Goal: Information Seeking & Learning: Learn about a topic

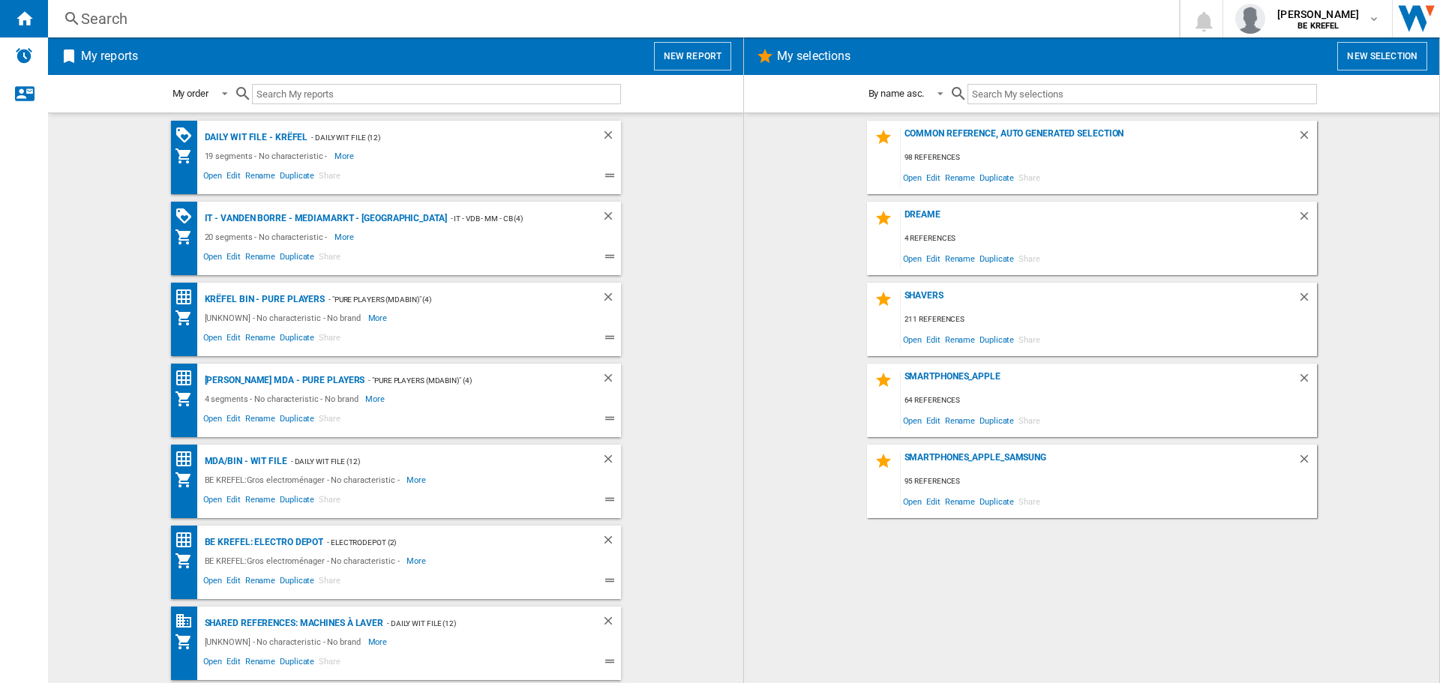
click at [94, 23] on div "Search" at bounding box center [610, 18] width 1059 height 21
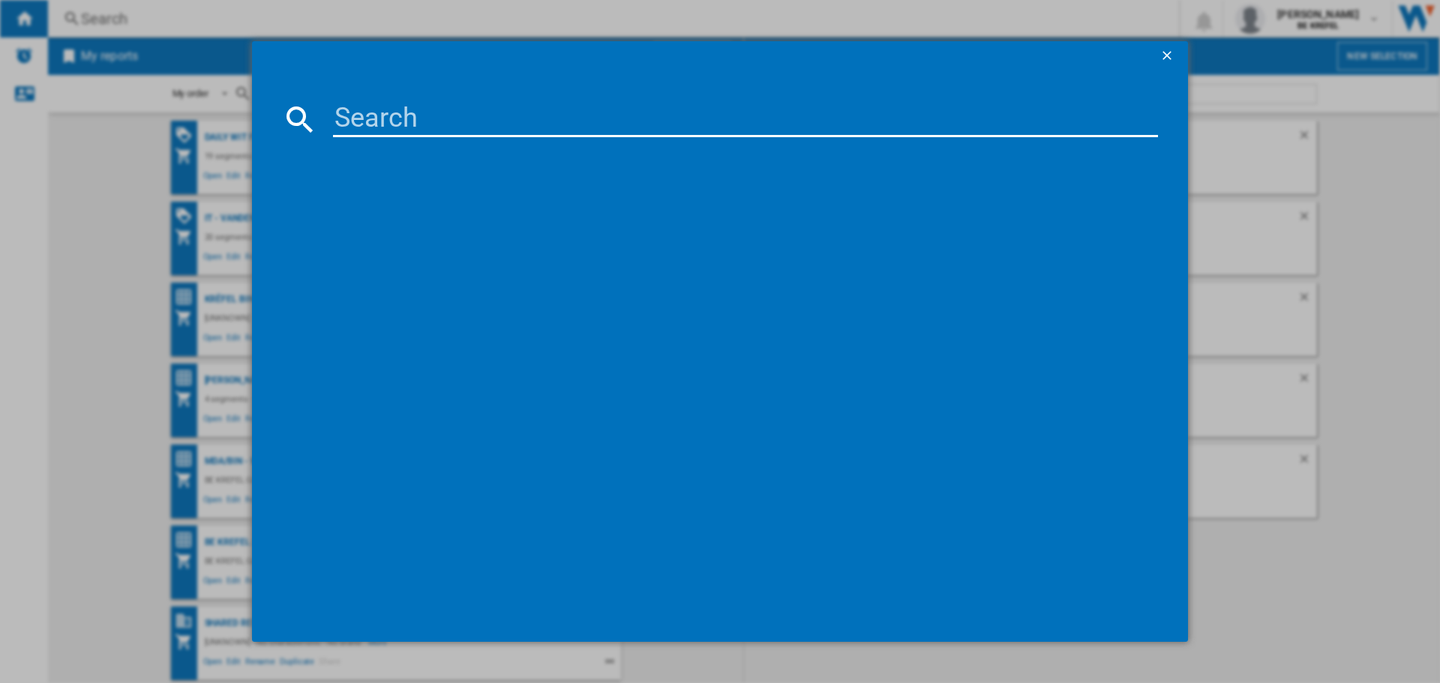
click at [383, 116] on input at bounding box center [745, 119] width 825 height 36
paste input "41009932"
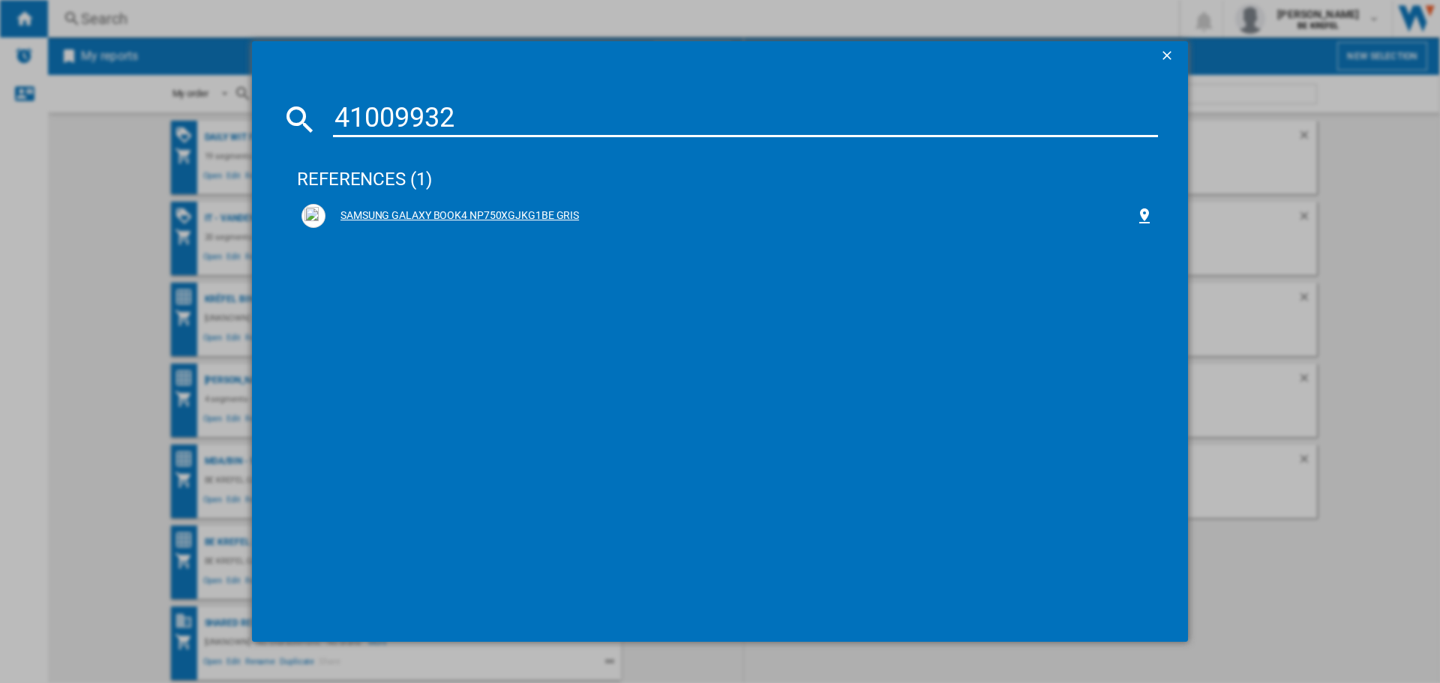
type input "41009932"
click at [443, 209] on div "SAMSUNG GALAXY BOOK4 NP750XGJKG1BE GRIS" at bounding box center [730, 215] width 810 height 15
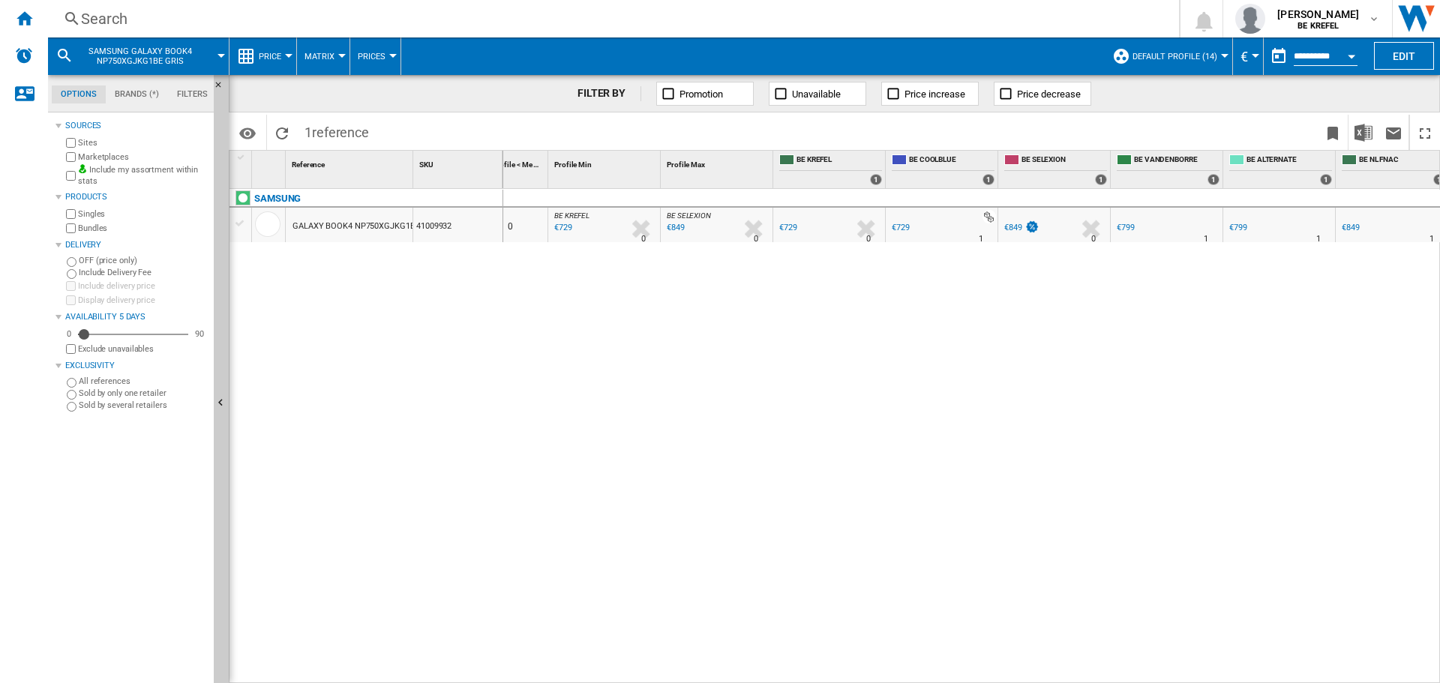
scroll to position [0, 37]
click at [899, 224] on div "€729" at bounding box center [893, 228] width 18 height 10
click at [1122, 226] on div "€799" at bounding box center [1118, 228] width 18 height 10
click at [103, 14] on div "Search" at bounding box center [610, 18] width 1059 height 21
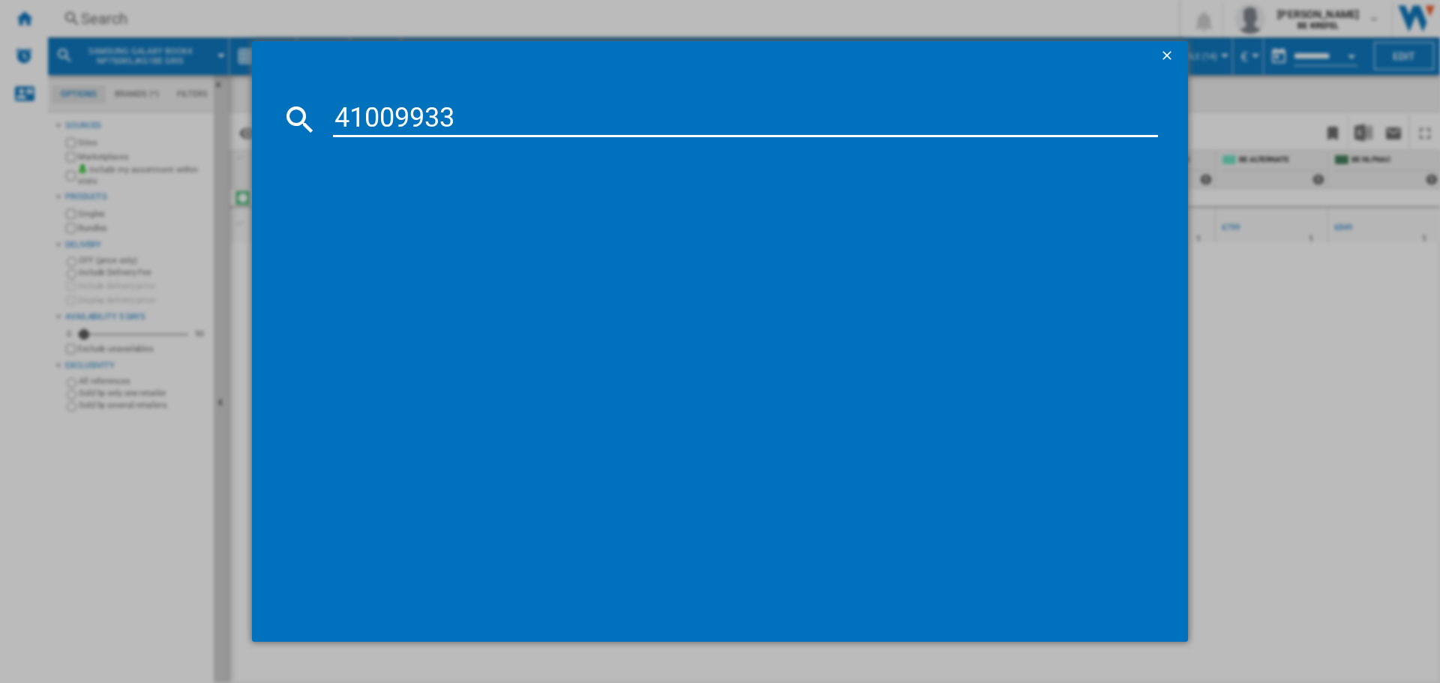
type input "41009933"
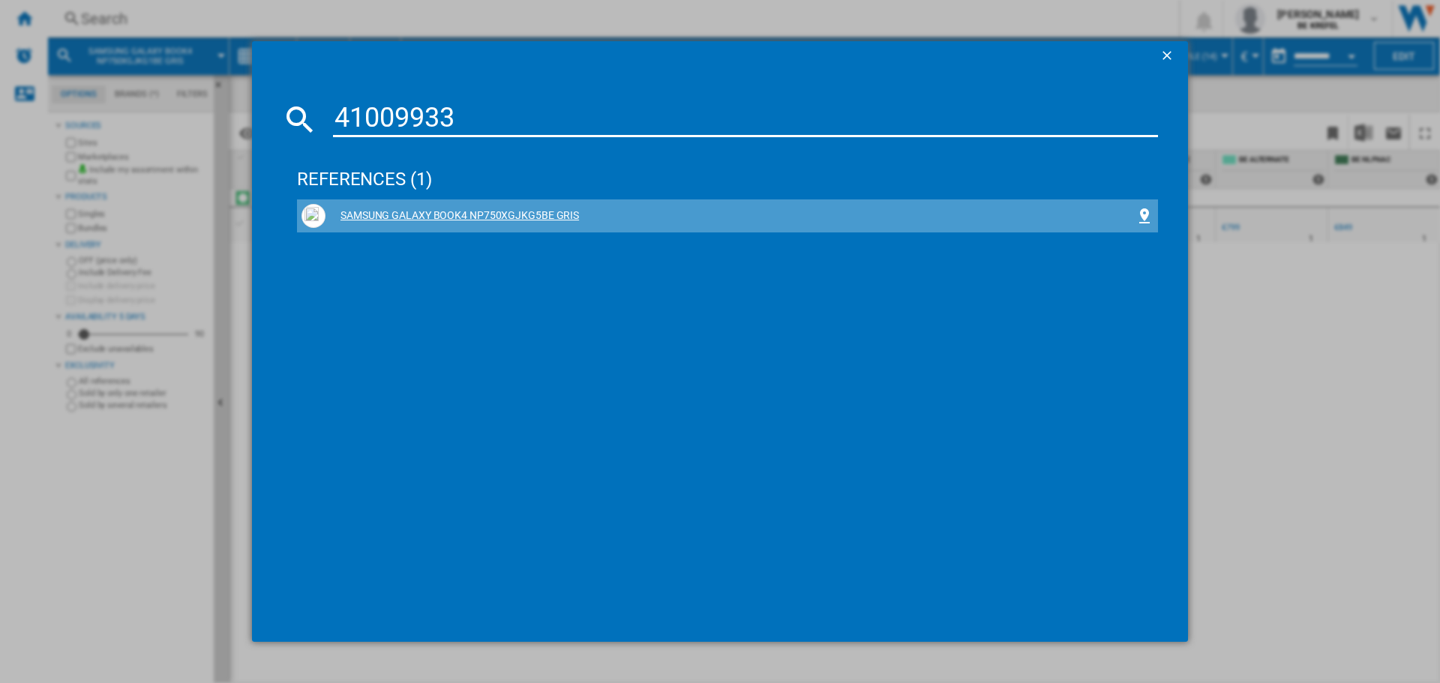
click at [548, 216] on div "SAMSUNG GALAXY BOOK4 NP750XGJKG5BE GRIS" at bounding box center [730, 215] width 810 height 15
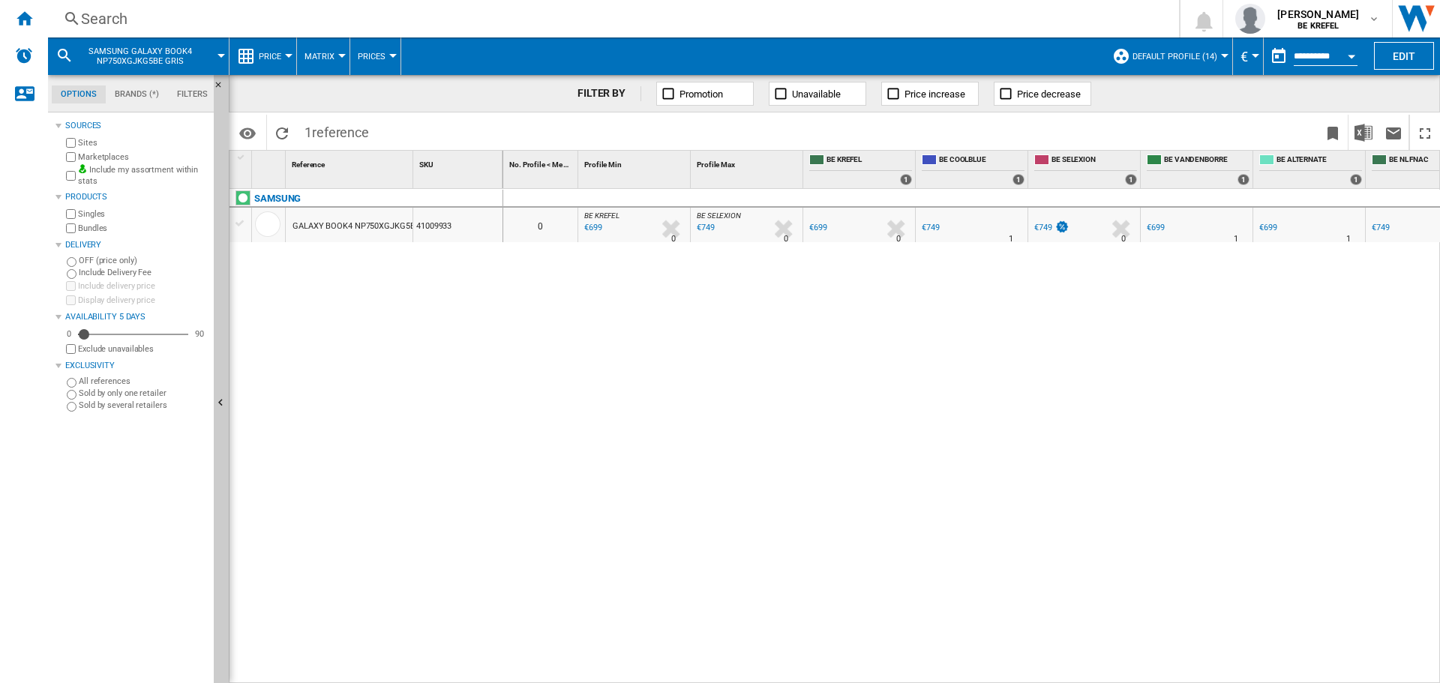
click at [1159, 227] on div "€699" at bounding box center [1156, 228] width 18 height 10
click at [110, 22] on div "Search" at bounding box center [610, 18] width 1059 height 21
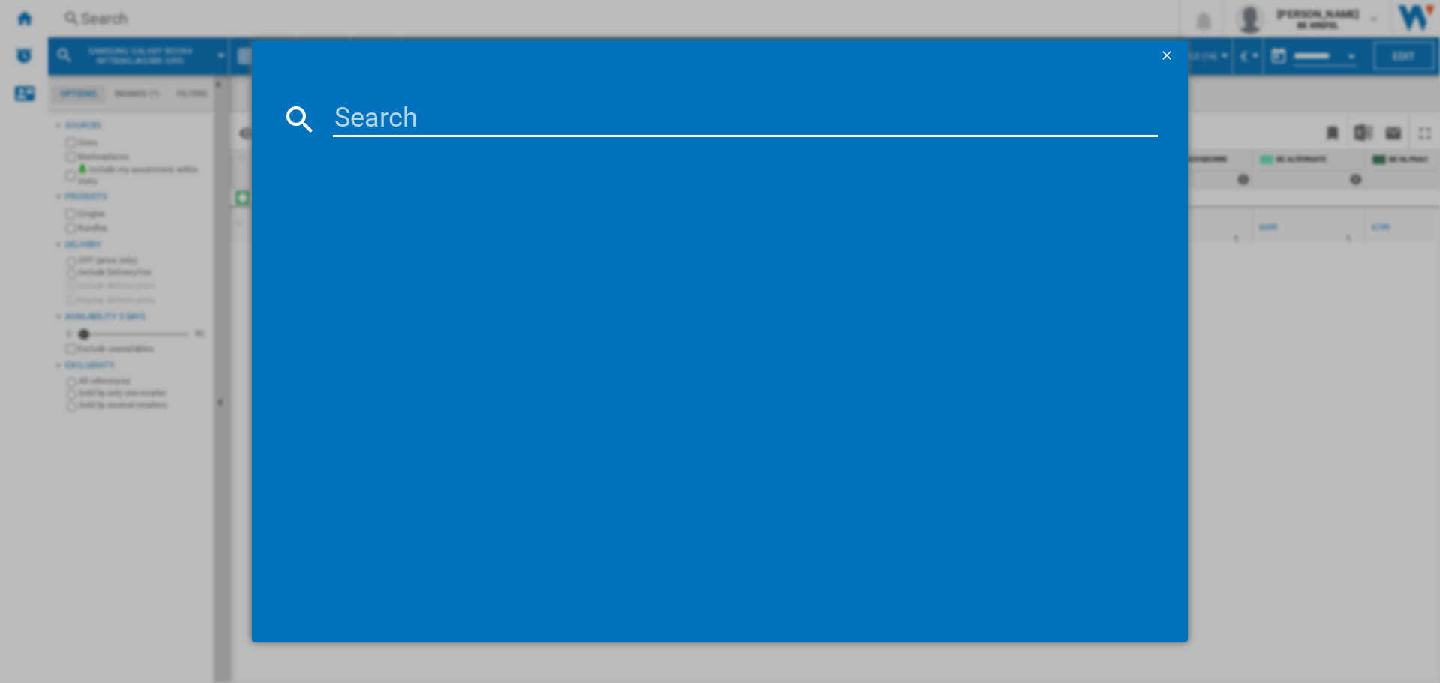
type input "41010887"
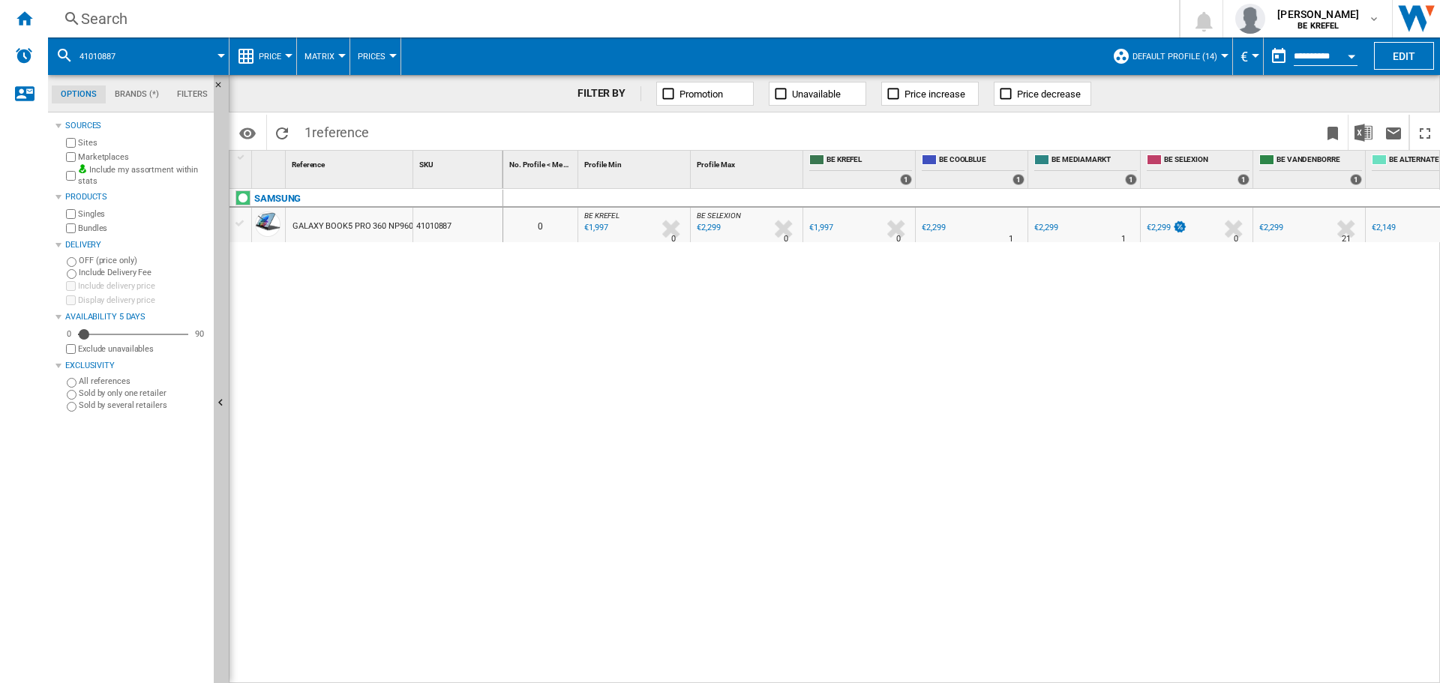
scroll to position [0, 37]
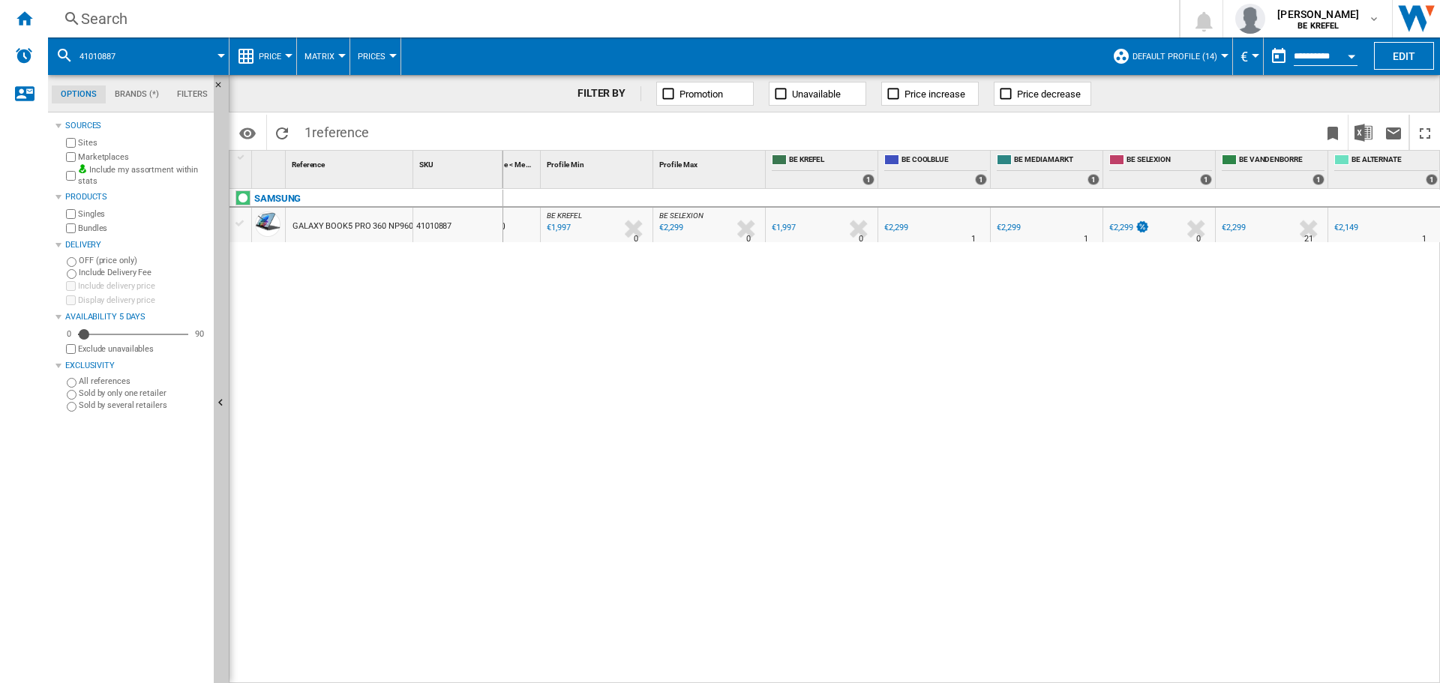
click at [277, 53] on span "Price" at bounding box center [270, 57] width 22 height 10
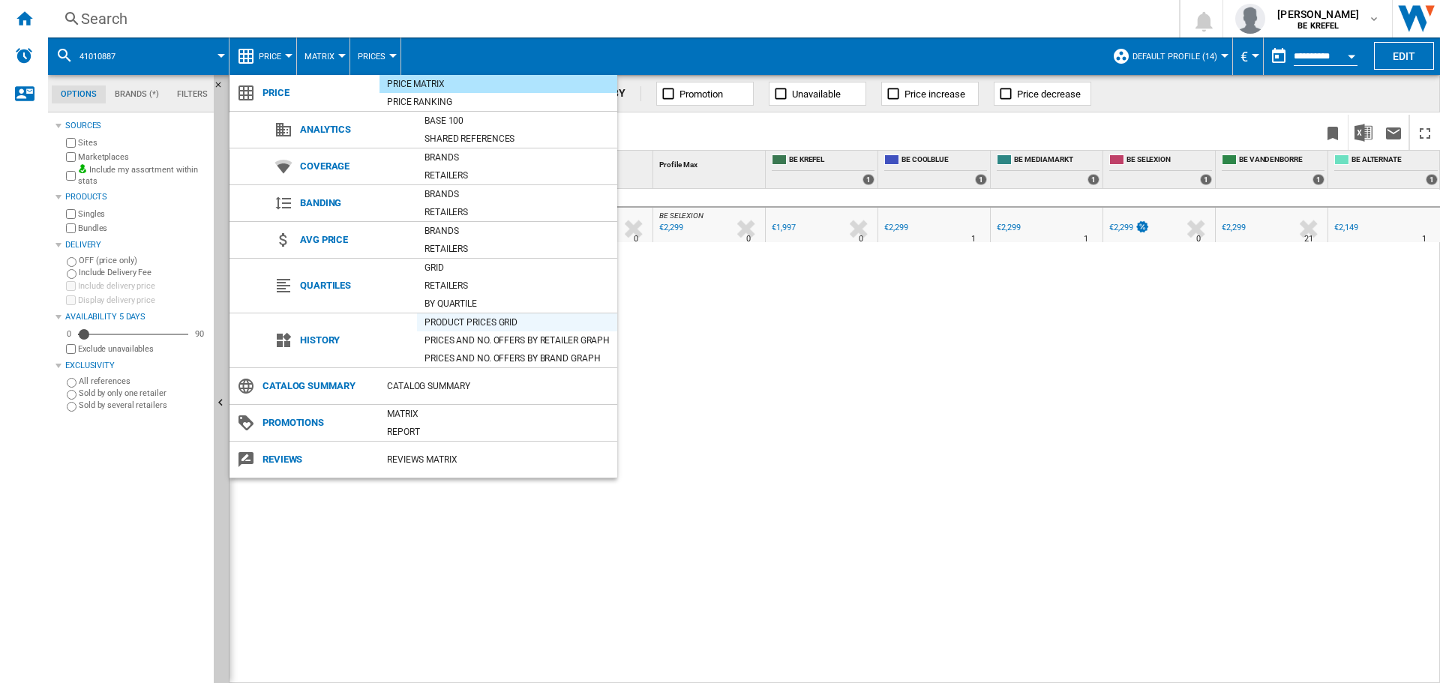
click at [453, 322] on div "Product prices grid" at bounding box center [517, 322] width 200 height 15
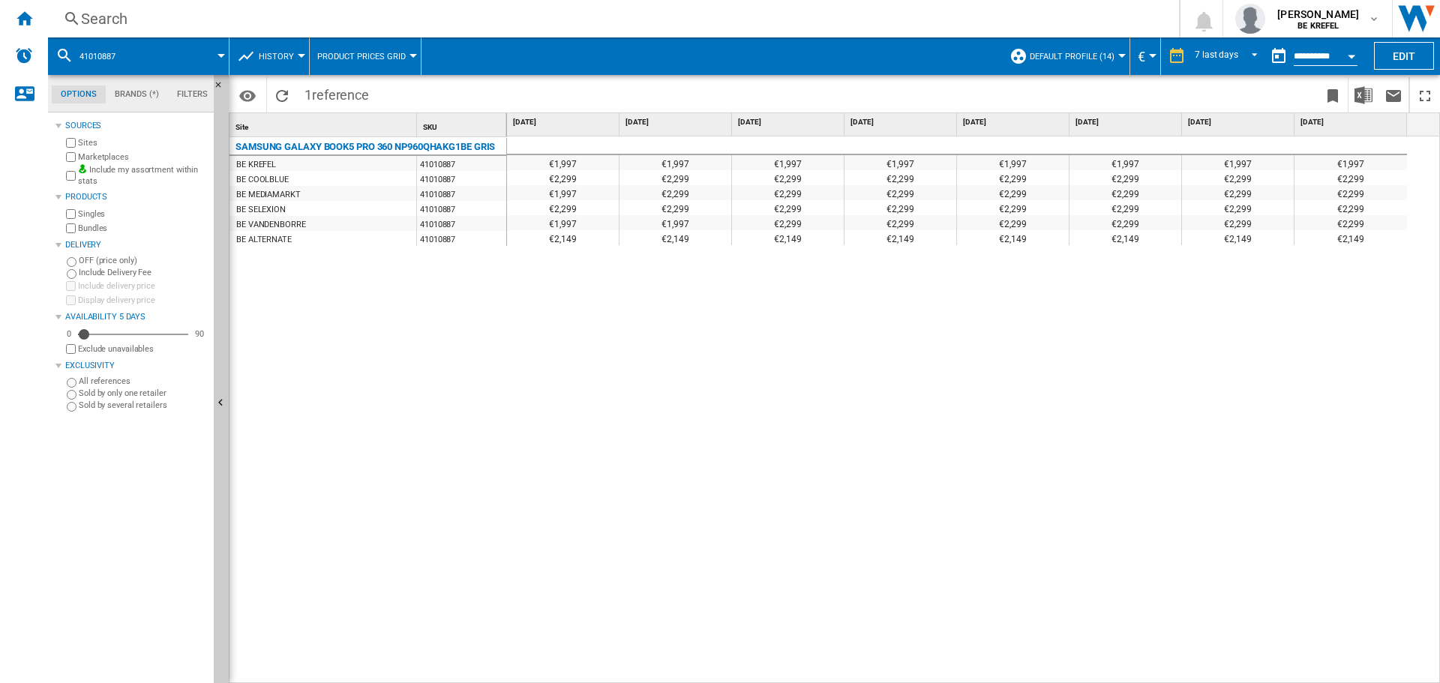
click at [684, 225] on div "€1,997" at bounding box center [675, 222] width 112 height 15
click at [146, 10] on div "Search" at bounding box center [610, 18] width 1059 height 21
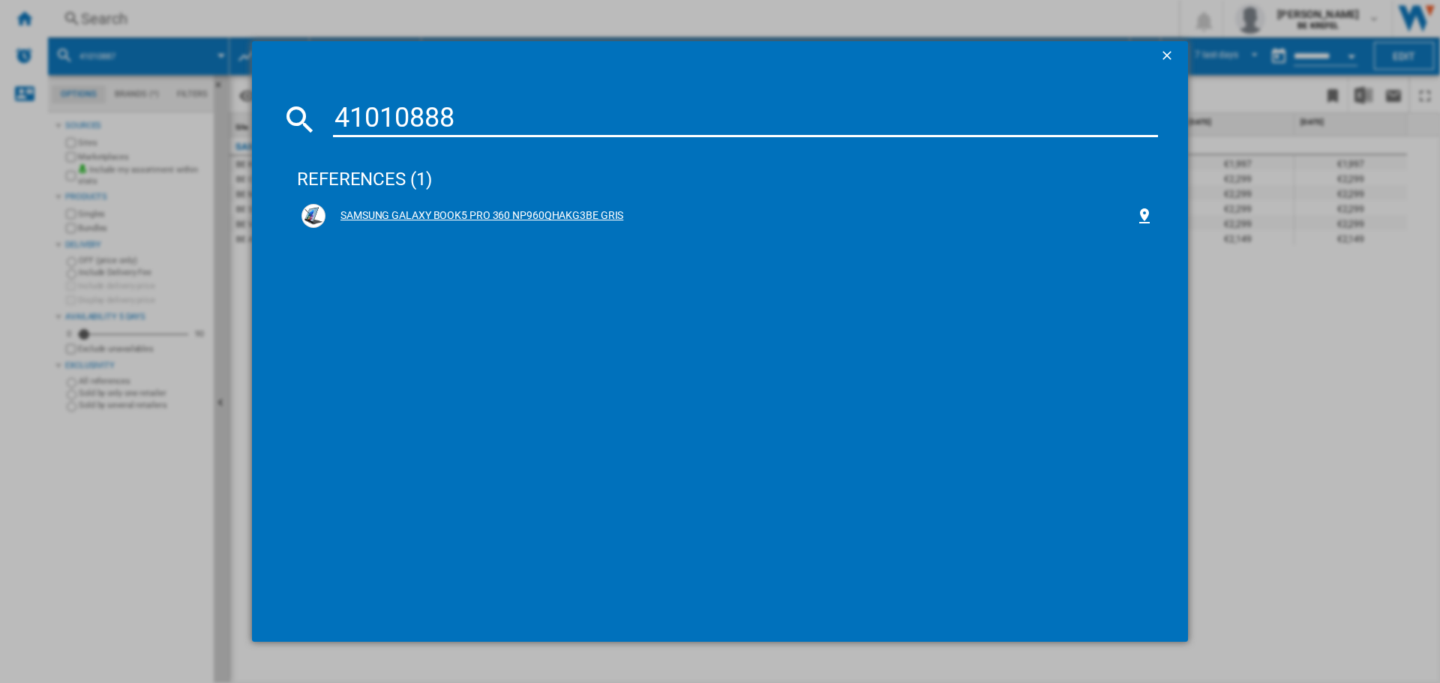
type input "41010888"
click at [458, 215] on div "SAMSUNG GALAXY BOOK5 PRO 360 NP960QHAKG3BE GRIS" at bounding box center [730, 215] width 810 height 15
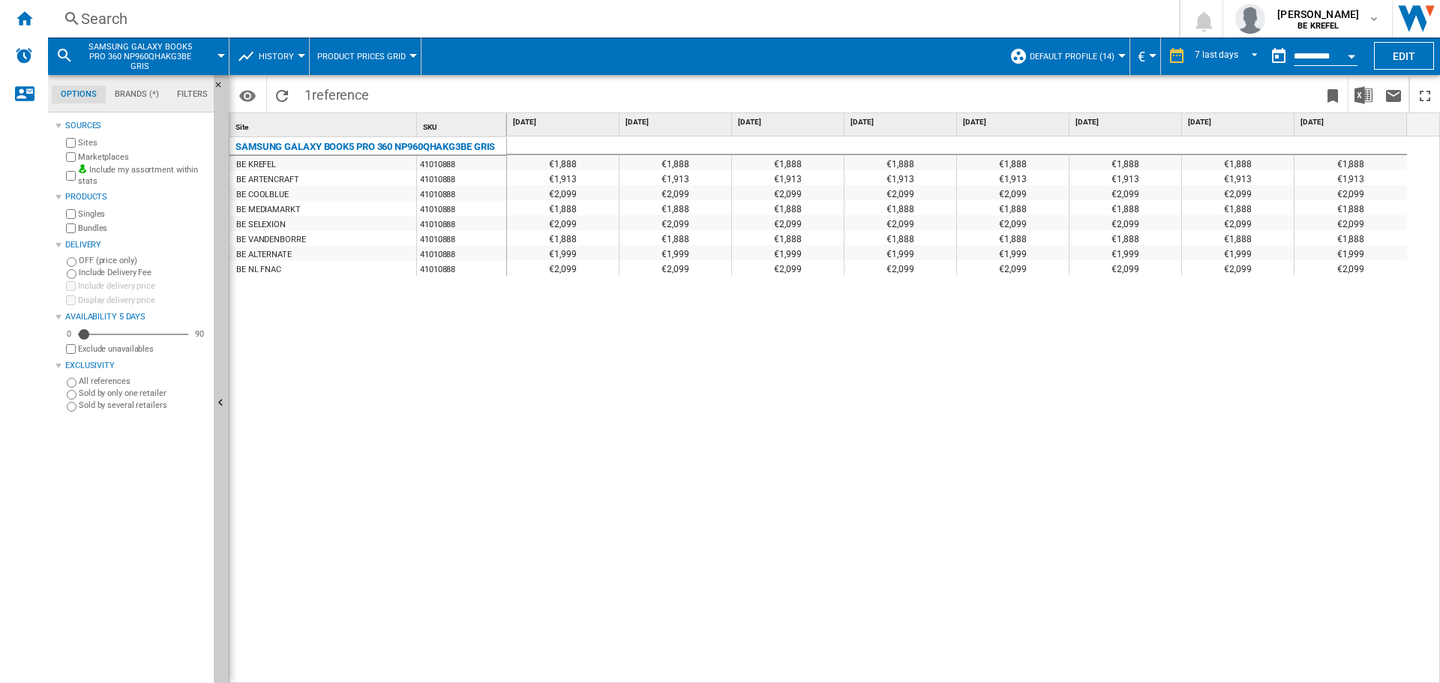
click at [119, 19] on div "Search" at bounding box center [610, 18] width 1059 height 21
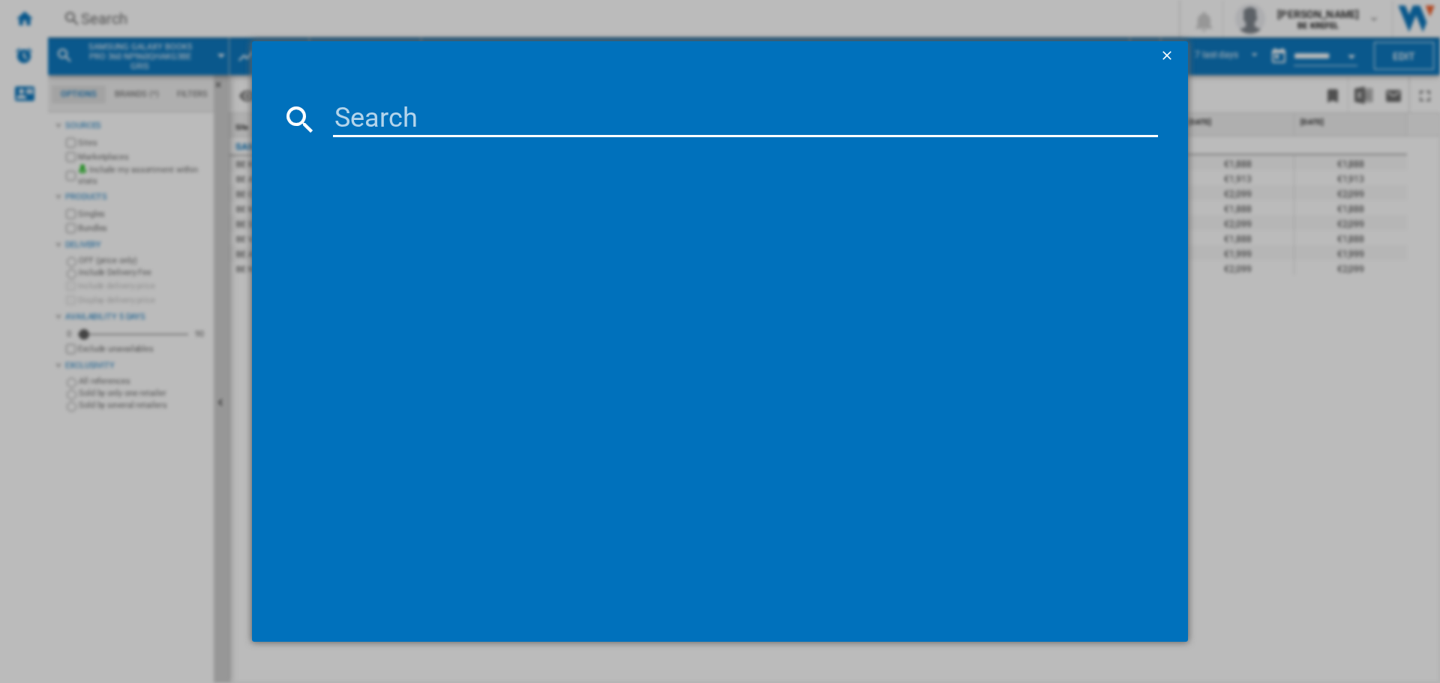
type input "41009935"
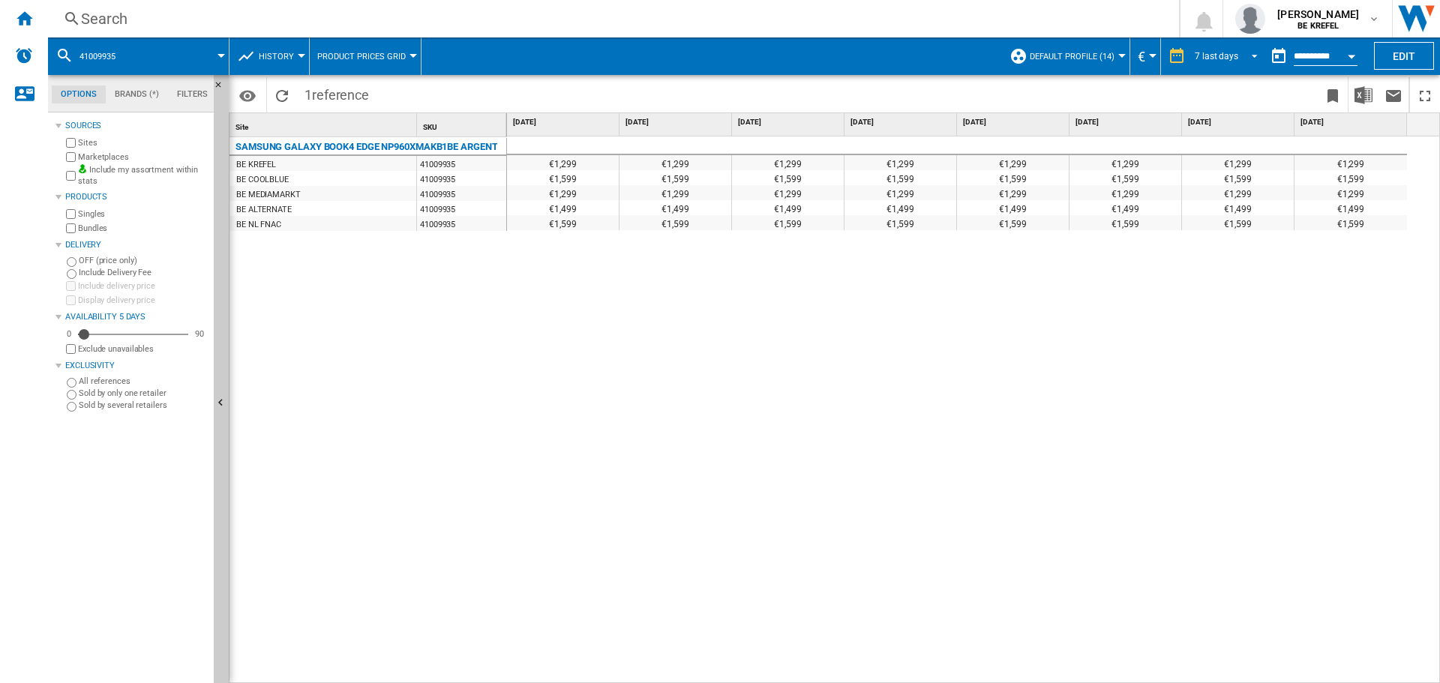
click at [1253, 57] on span "REPORTS.WIZARD.STEPS.REPORT.STEPS.REPORT_OPTIONS.PERIOD: 7 last days" at bounding box center [1250, 54] width 18 height 13
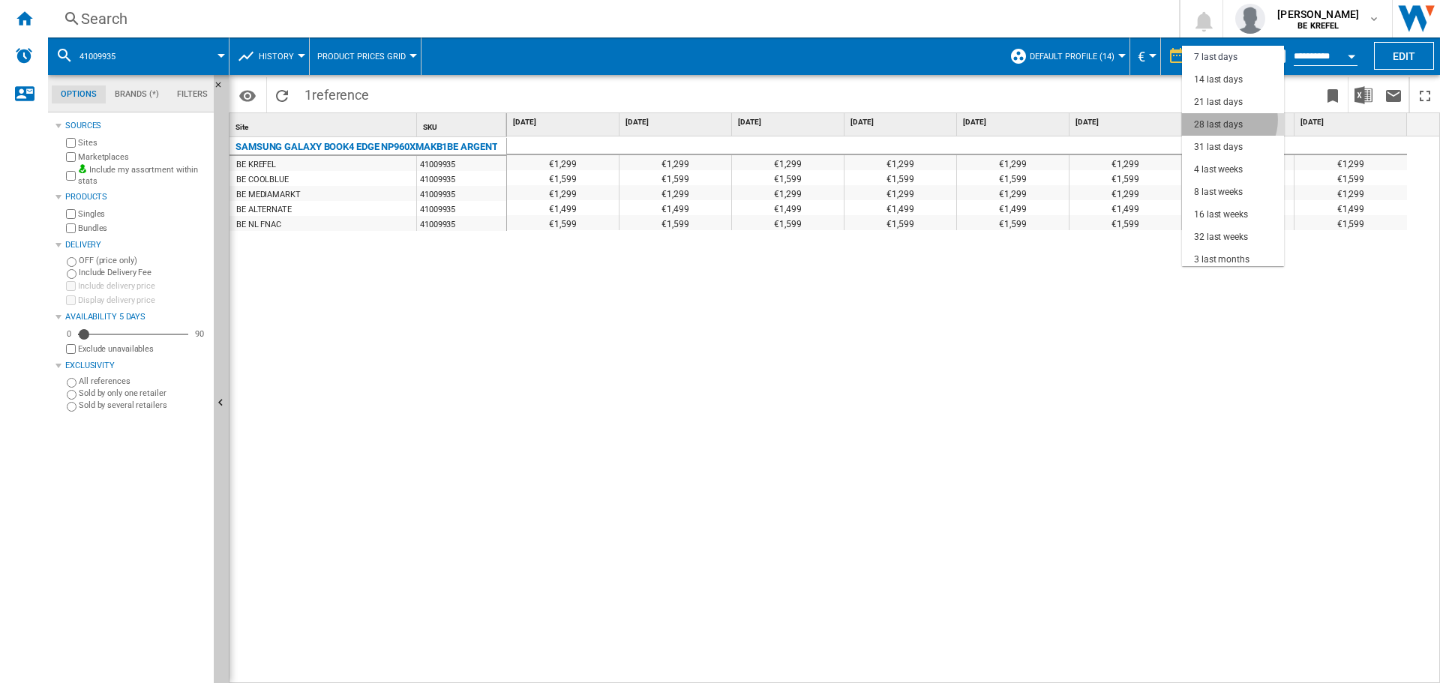
click at [1224, 120] on div "28 last days" at bounding box center [1218, 124] width 49 height 13
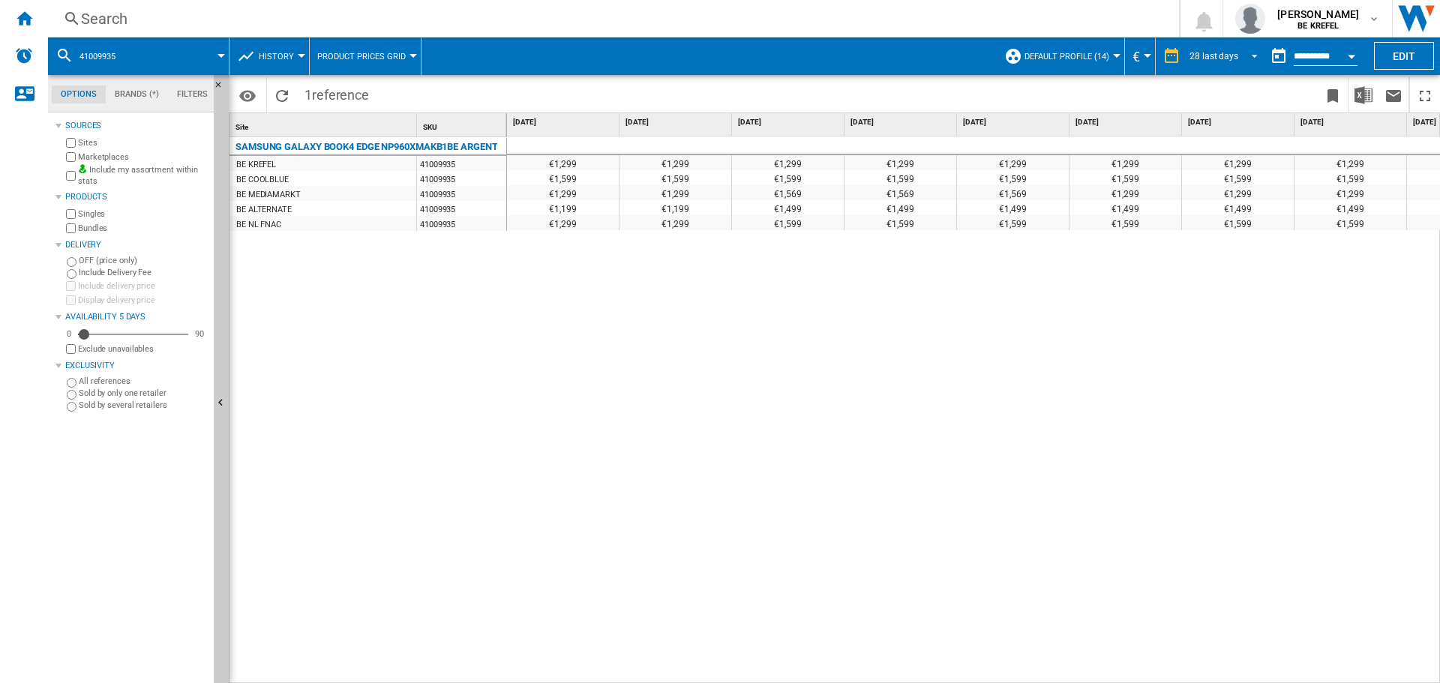
click at [1256, 54] on md-select-value "28 last days" at bounding box center [1226, 56] width 76 height 22
click at [1222, 120] on div "8 last weeks" at bounding box center [1213, 124] width 49 height 13
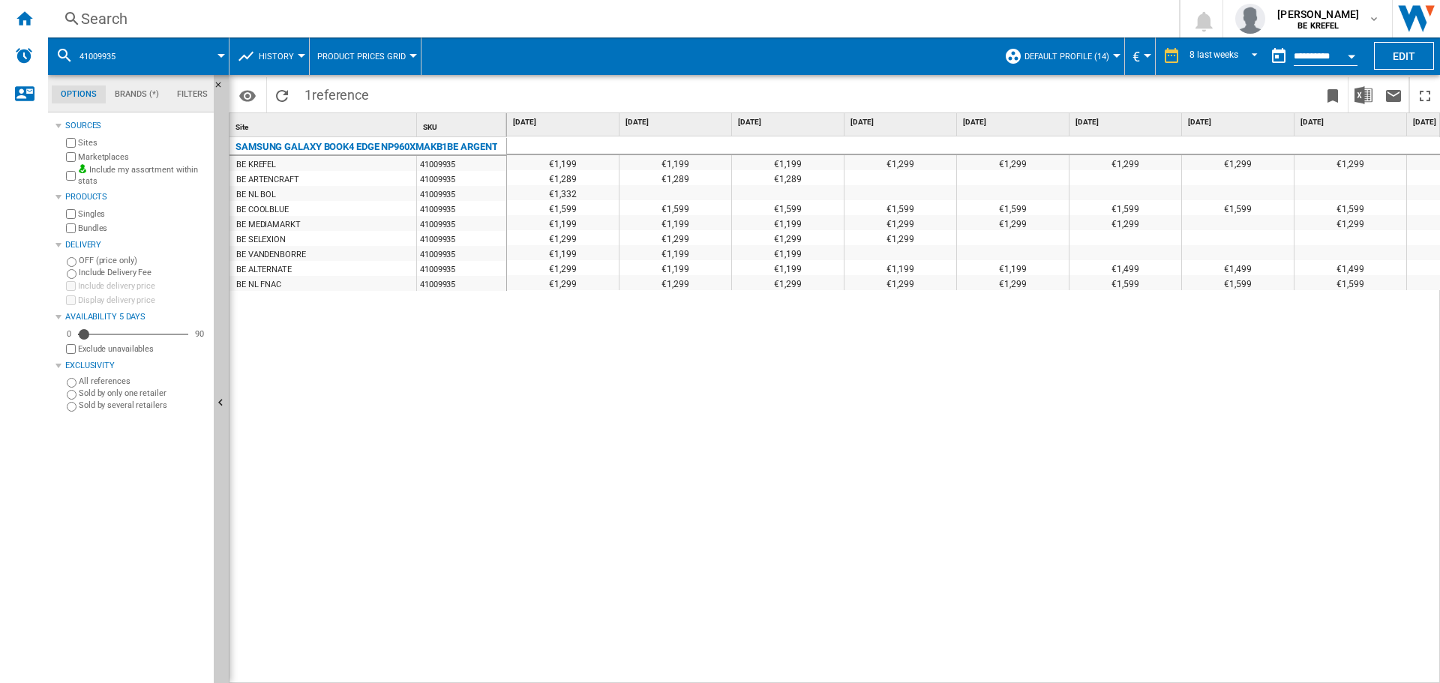
click at [569, 226] on div "€1,199" at bounding box center [563, 222] width 112 height 15
click at [1249, 55] on span "REPORTS.WIZARD.STEPS.REPORT.STEPS.REPORT_OPTIONS.PERIOD: 8 last weeks" at bounding box center [1250, 54] width 18 height 13
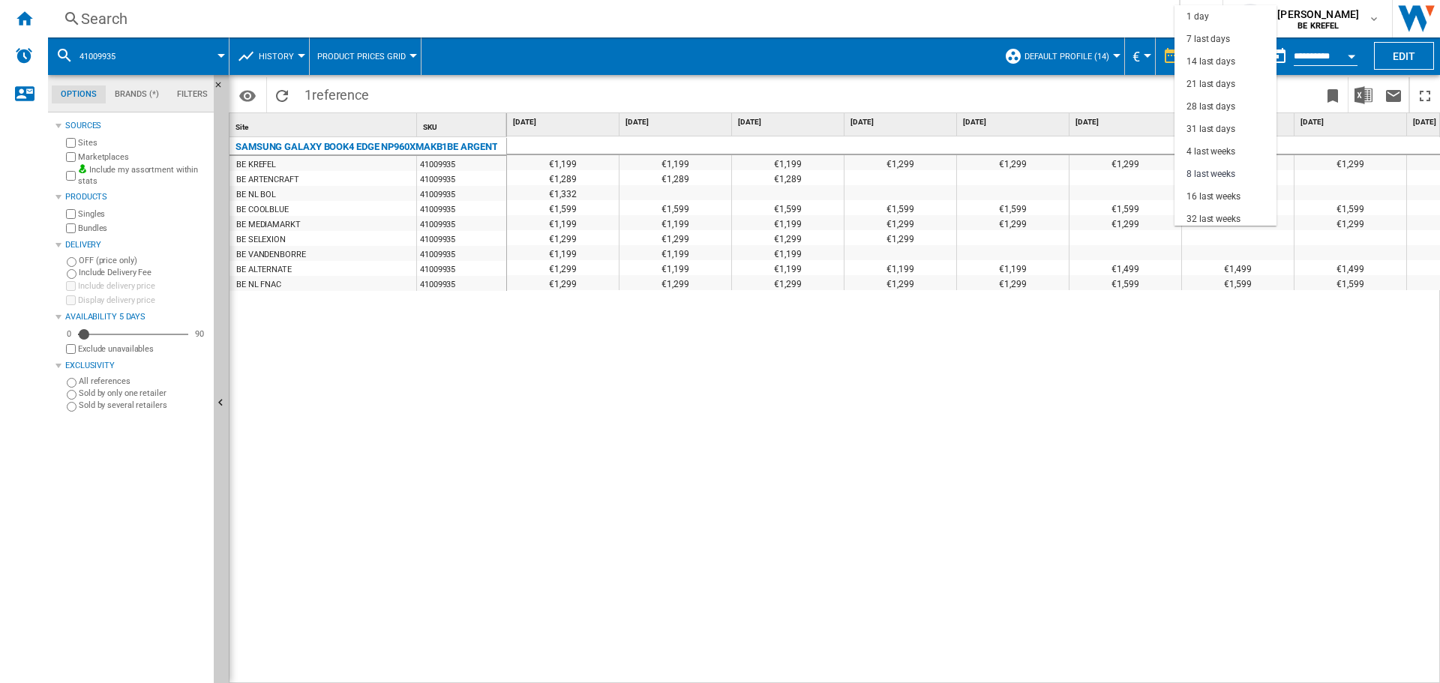
scroll to position [94, 0]
click at [1219, 142] on div "3 last months" at bounding box center [1213, 147] width 55 height 13
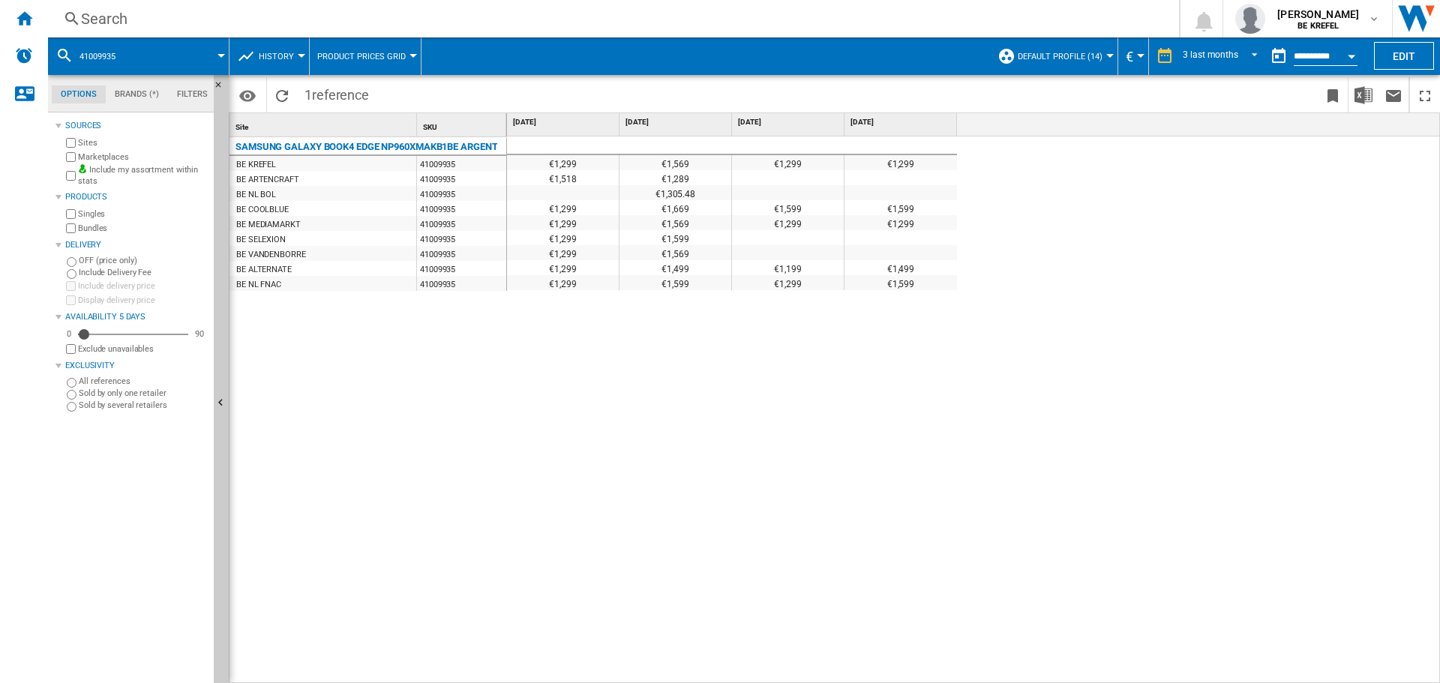
click at [571, 223] on div "€1,299" at bounding box center [563, 222] width 112 height 15
click at [786, 287] on div "€1,299" at bounding box center [788, 282] width 112 height 15
